Goal: Task Accomplishment & Management: Use online tool/utility

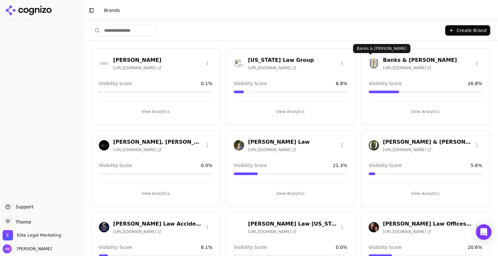
click at [411, 111] on button "View Analytics" at bounding box center [424, 112] width 113 height 10
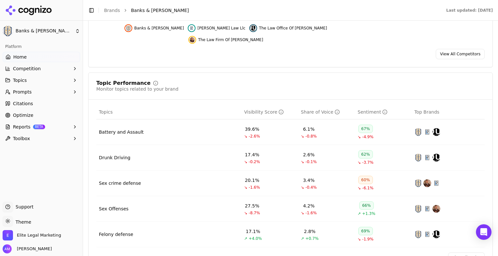
scroll to position [216, 0]
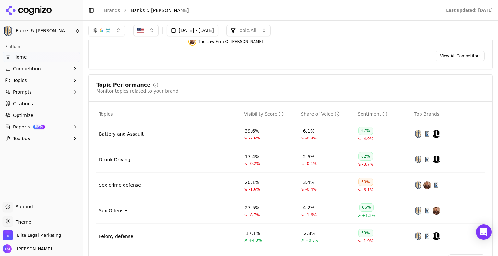
click at [20, 118] on span "Optimize" at bounding box center [23, 115] width 20 height 6
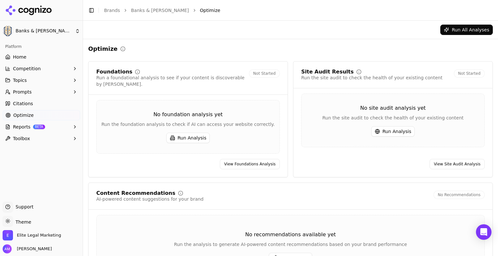
click at [32, 103] on link "Citations" at bounding box center [41, 103] width 77 height 10
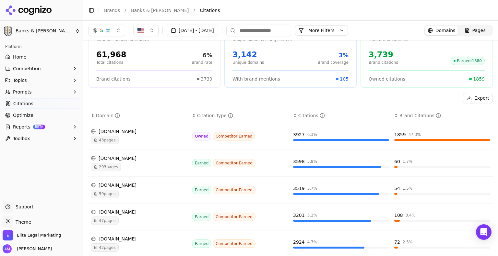
scroll to position [17, 0]
